Goal: Task Accomplishment & Management: Complete application form

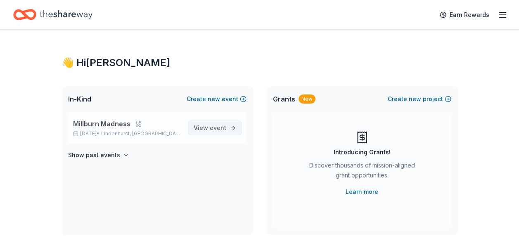
click at [220, 125] on span "event" at bounding box center [218, 127] width 17 height 7
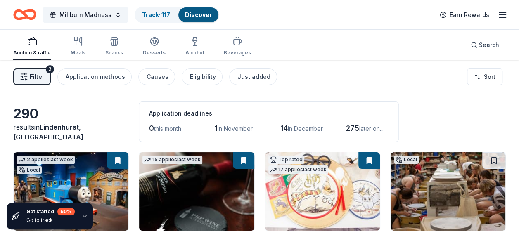
click at [503, 12] on line "button" at bounding box center [502, 12] width 7 height 0
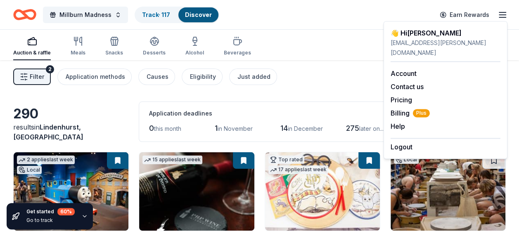
click at [25, 81] on button "Filter 2" at bounding box center [32, 77] width 38 height 17
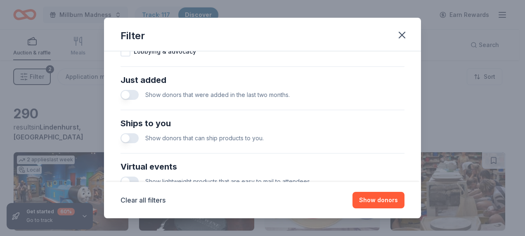
scroll to position [305, 0]
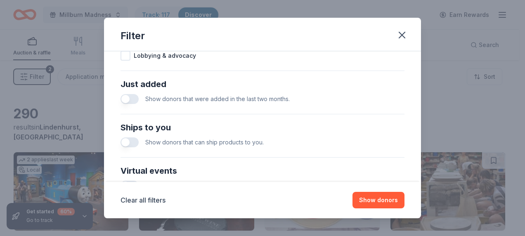
click at [127, 139] on button "button" at bounding box center [129, 142] width 18 height 10
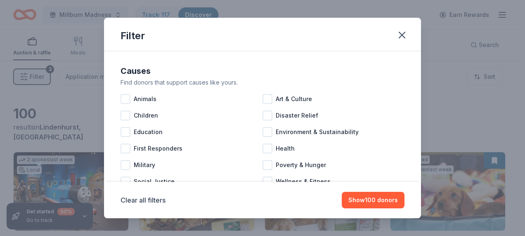
click at [361, 191] on div "Clear all filters Show 100 donors" at bounding box center [262, 200] width 317 height 36
click at [366, 201] on button "Show 100 donors" at bounding box center [373, 200] width 63 height 17
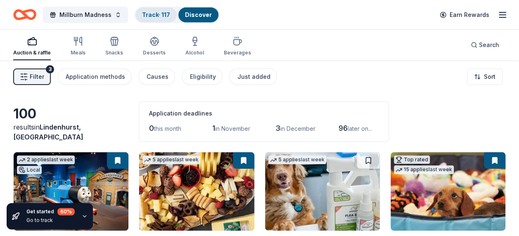
click at [162, 15] on link "Track · 117" at bounding box center [156, 14] width 28 height 7
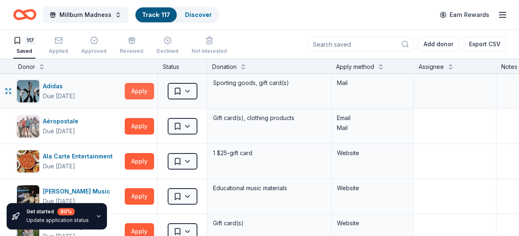
click at [141, 95] on button "Apply" at bounding box center [139, 91] width 29 height 17
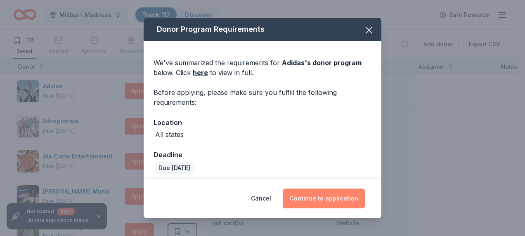
click at [312, 195] on button "Continue to application" at bounding box center [324, 199] width 82 height 20
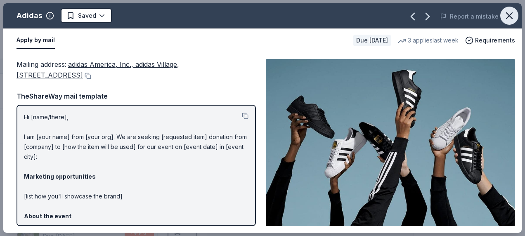
click at [512, 13] on icon "button" at bounding box center [509, 16] width 6 height 6
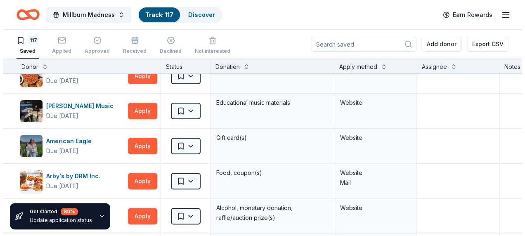
scroll to position [70, 0]
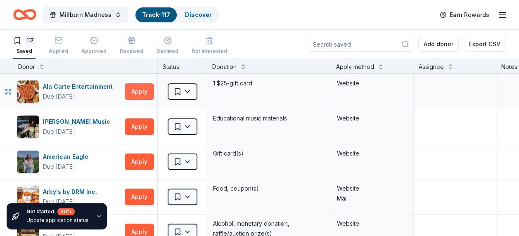
click at [143, 85] on button "Apply" at bounding box center [139, 91] width 29 height 17
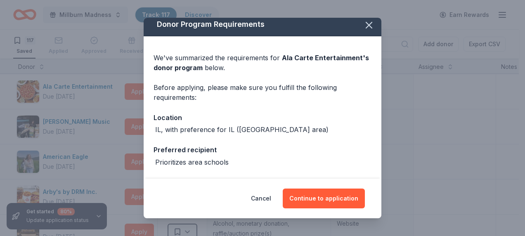
scroll to position [3, 0]
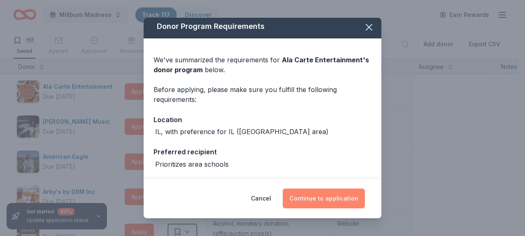
click at [321, 201] on button "Continue to application" at bounding box center [324, 199] width 82 height 20
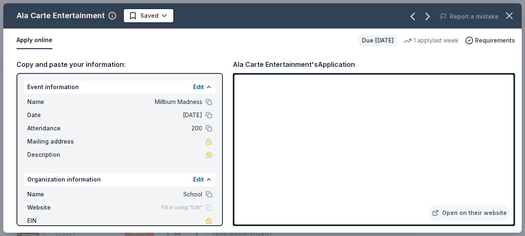
drag, startPoint x: 523, startPoint y: 160, endPoint x: 520, endPoint y: 128, distance: 31.9
click at [518, 128] on div "Ala Carte Entertainment Saved Report a mistake Apply online Due in 150 days 1 a…" at bounding box center [262, 118] width 525 height 236
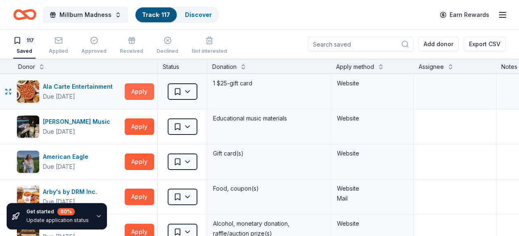
click at [136, 87] on button "Apply" at bounding box center [139, 91] width 29 height 17
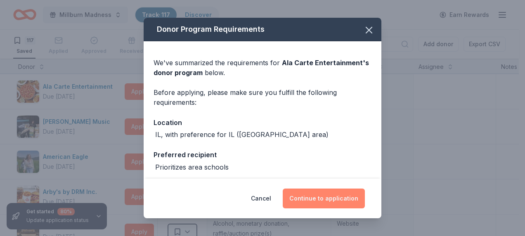
click at [332, 194] on button "Continue to application" at bounding box center [324, 199] width 82 height 20
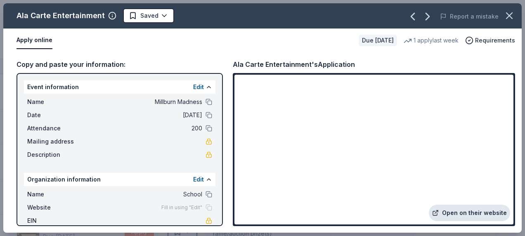
click at [466, 212] on link "Open on their website" at bounding box center [469, 213] width 81 height 17
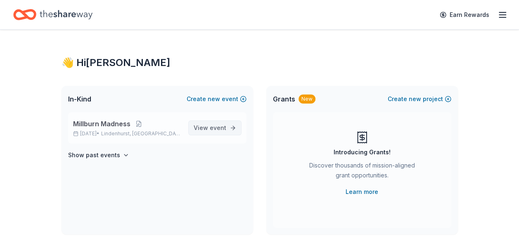
click at [209, 131] on span "View event" at bounding box center [210, 128] width 33 height 10
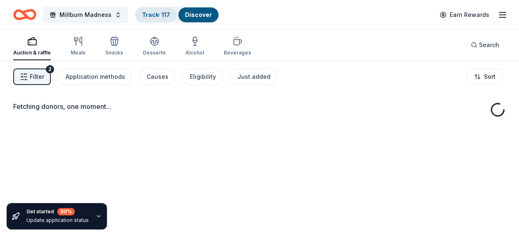
click at [149, 14] on link "Track · 117" at bounding box center [156, 14] width 28 height 7
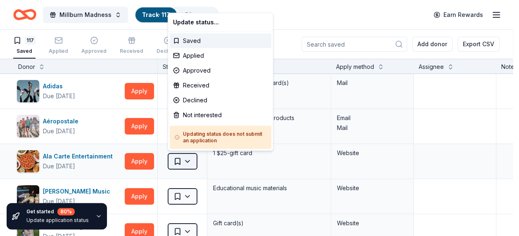
click at [187, 158] on html "Millburn Madness Track · 117 Discover Earn Rewards 117 Saved Applied Approved R…" at bounding box center [259, 118] width 519 height 236
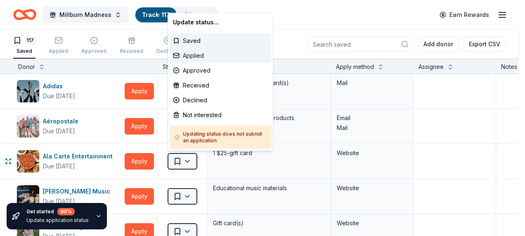
click at [192, 52] on div "Applied" at bounding box center [221, 55] width 102 height 15
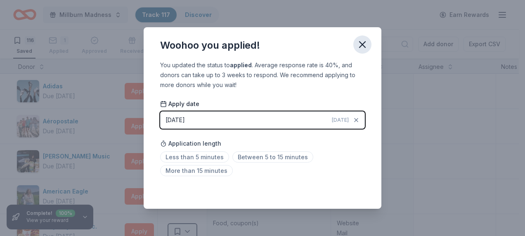
click at [365, 47] on icon "button" at bounding box center [362, 45] width 6 height 6
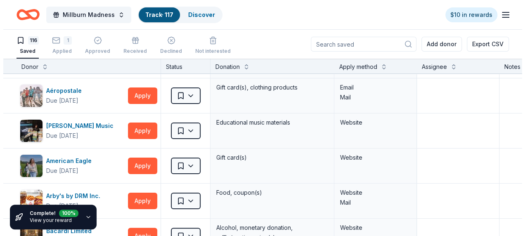
scroll to position [7, 0]
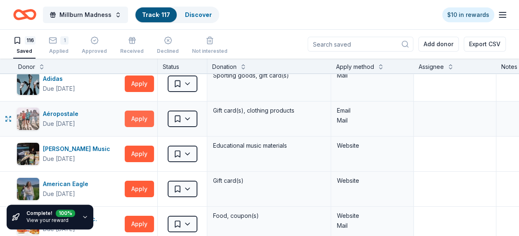
click at [132, 120] on button "Apply" at bounding box center [139, 119] width 29 height 17
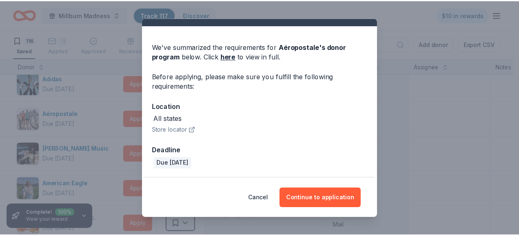
scroll to position [0, 0]
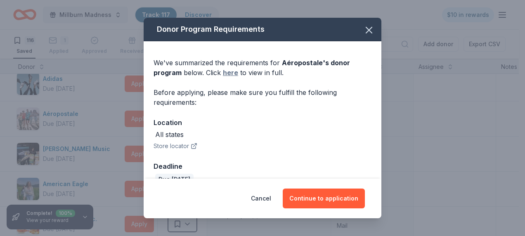
click at [228, 73] on link "here" at bounding box center [230, 73] width 15 height 10
click at [363, 28] on icon "button" at bounding box center [369, 30] width 12 height 12
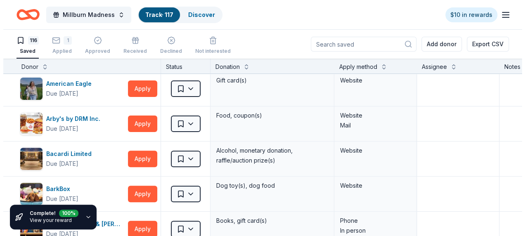
scroll to position [123, 0]
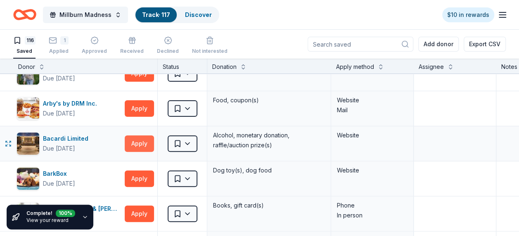
click at [135, 143] on button "Apply" at bounding box center [139, 143] width 29 height 17
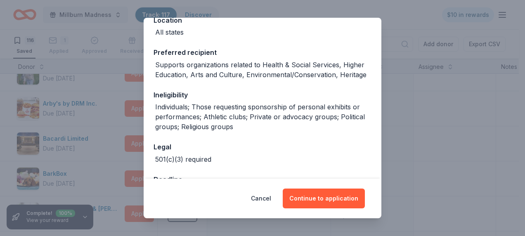
scroll to position [131, 0]
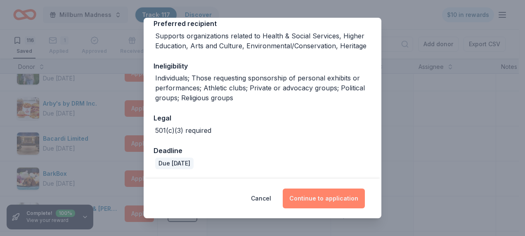
click at [322, 198] on button "Continue to application" at bounding box center [324, 199] width 82 height 20
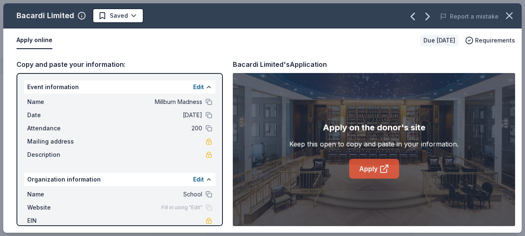
click at [371, 173] on link "Apply" at bounding box center [374, 169] width 50 height 20
